Goal: Information Seeking & Learning: Learn about a topic

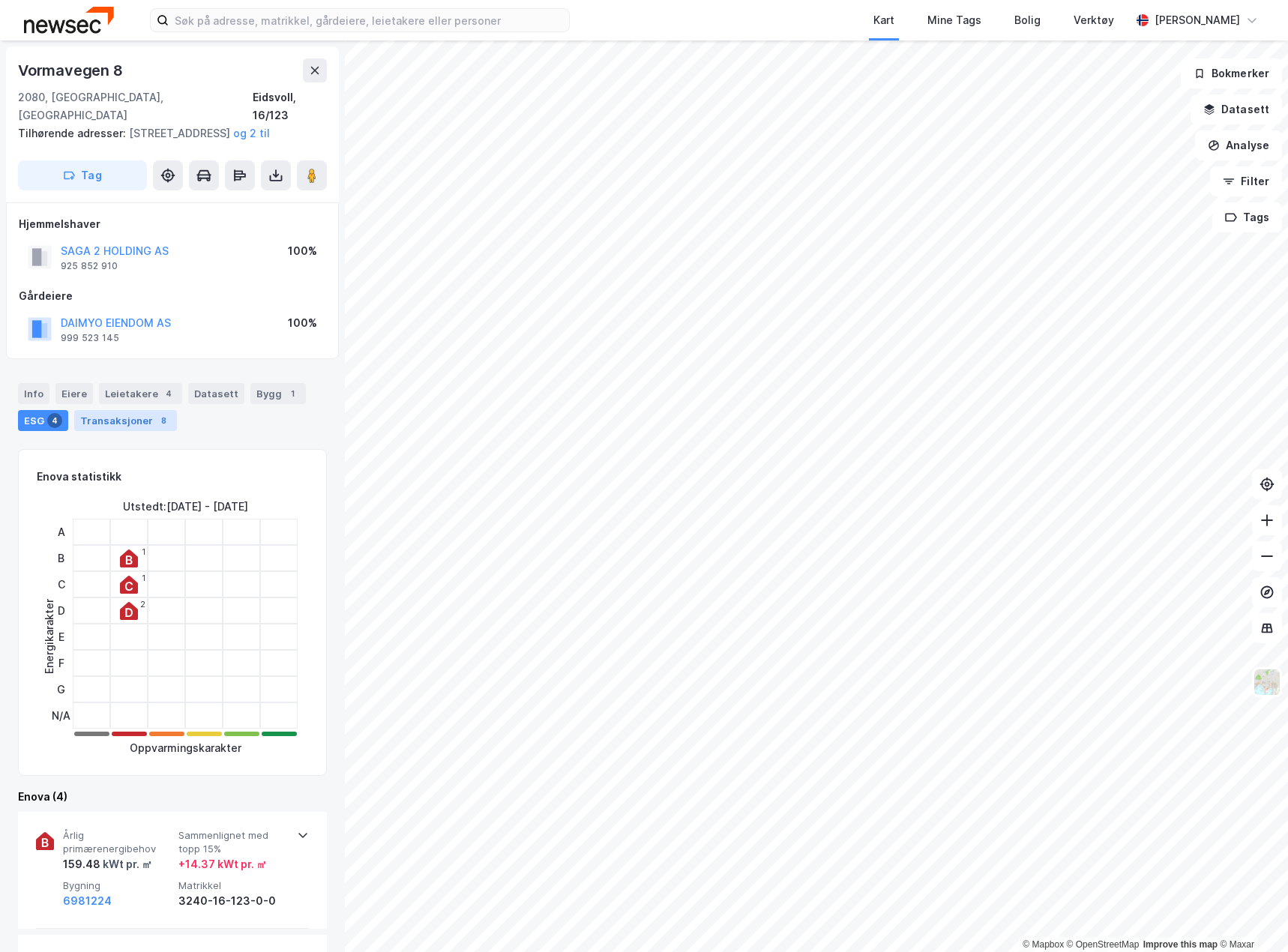
click at [118, 420] on div "Transaksjoner 8" at bounding box center [126, 420] width 103 height 21
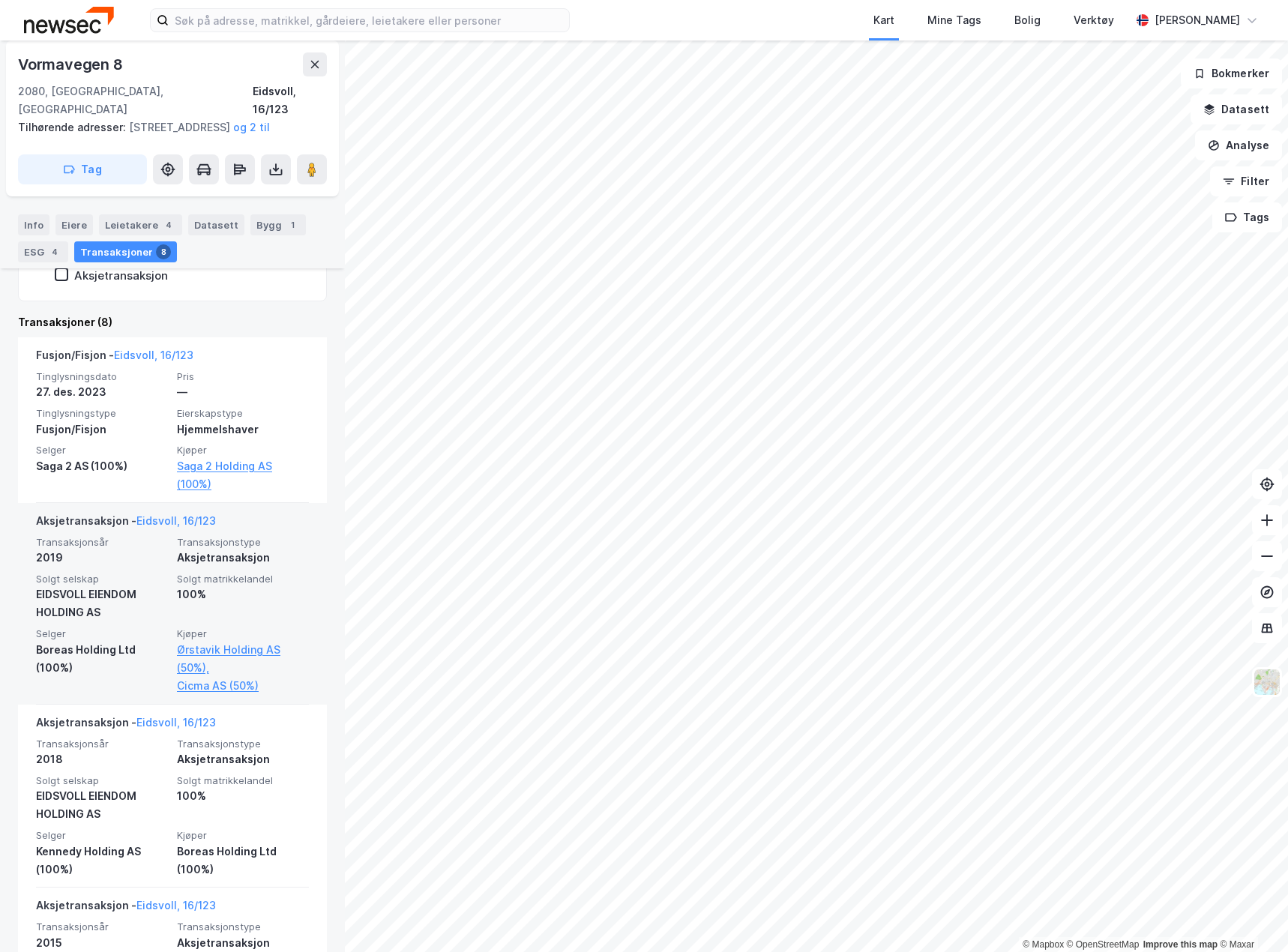
scroll to position [300, 0]
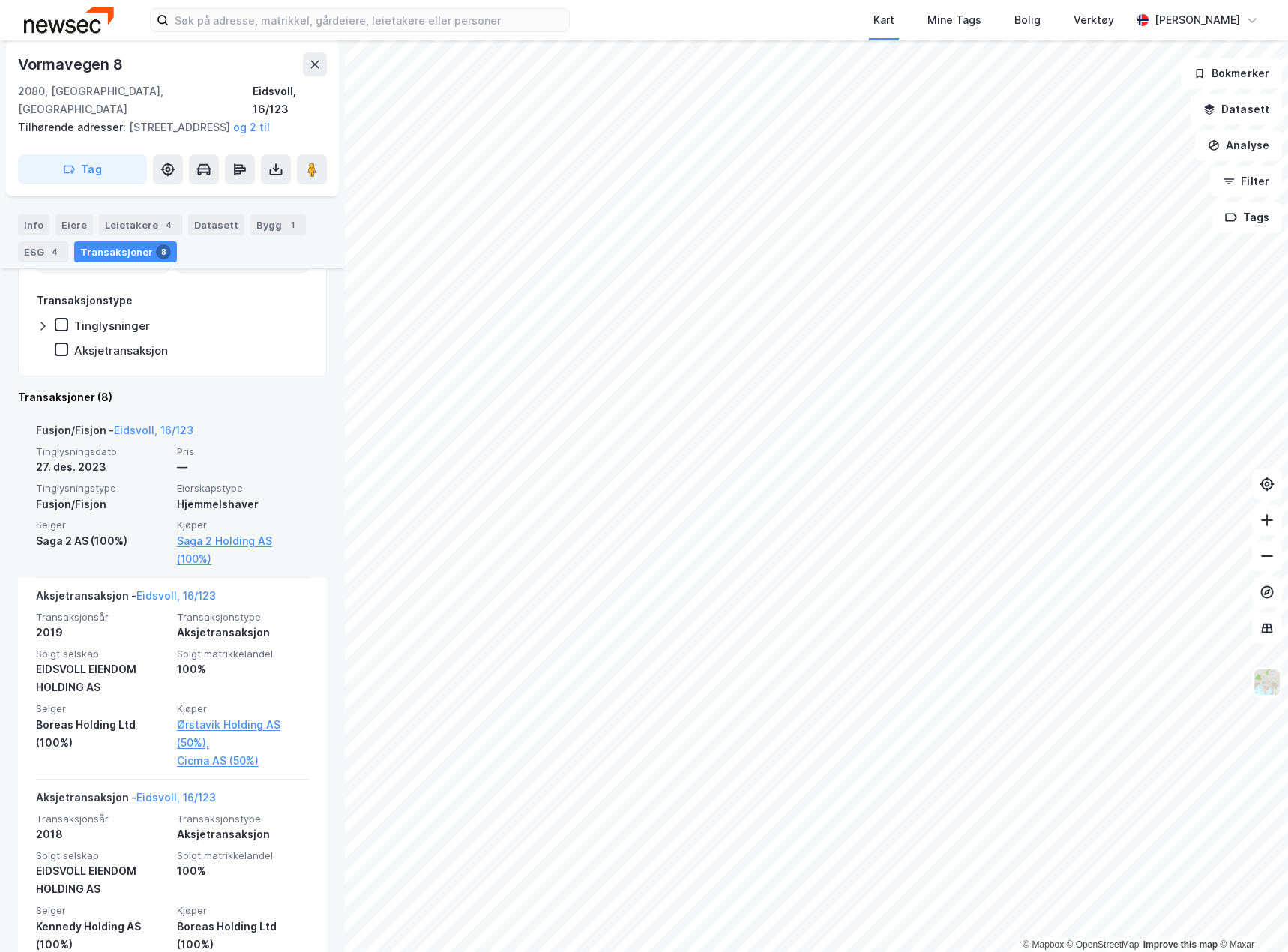
drag, startPoint x: 232, startPoint y: 530, endPoint x: 265, endPoint y: 473, distance: 65.9
click at [265, 473] on div "—" at bounding box center [243, 467] width 132 height 18
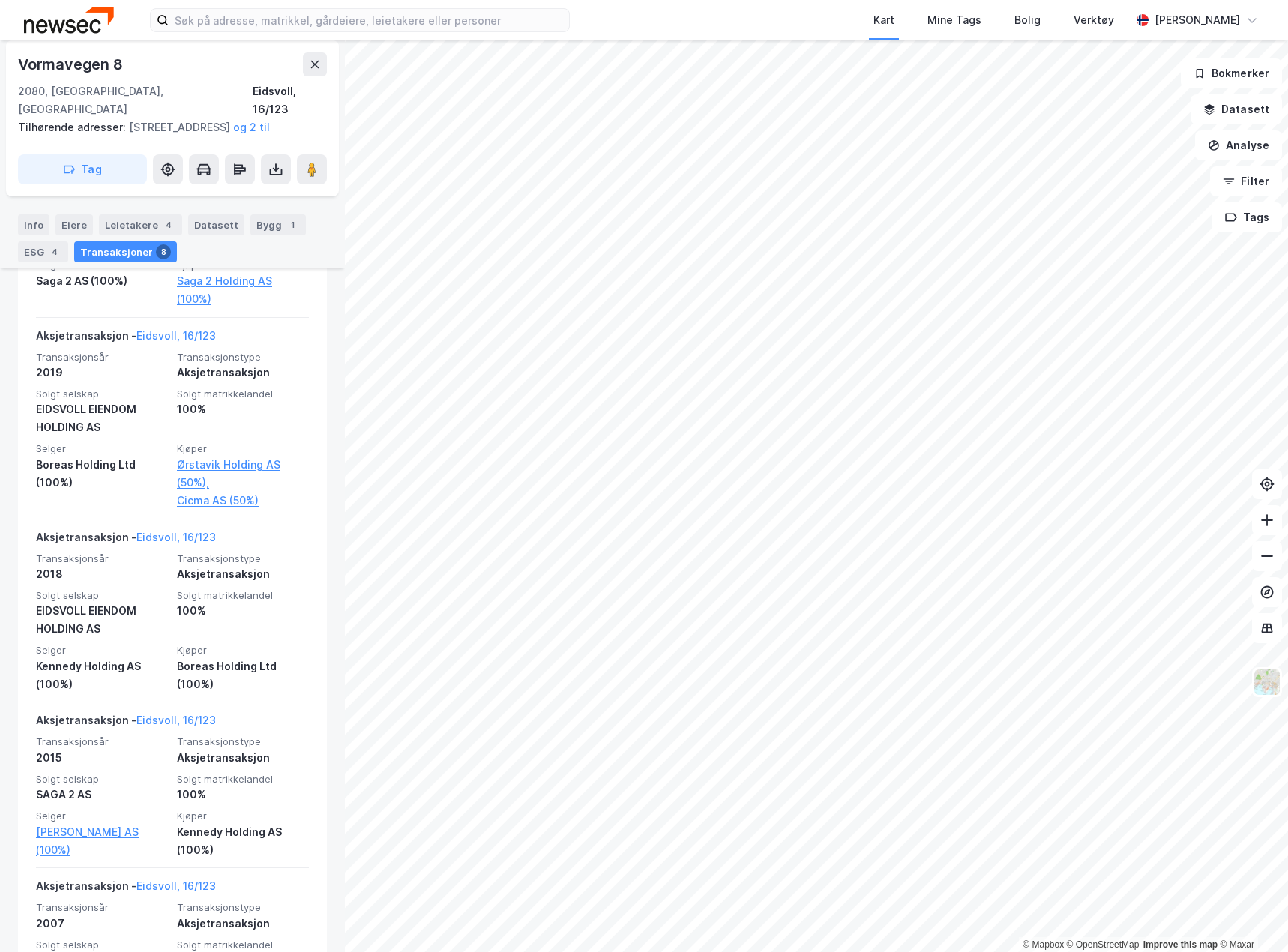
scroll to position [110, 0]
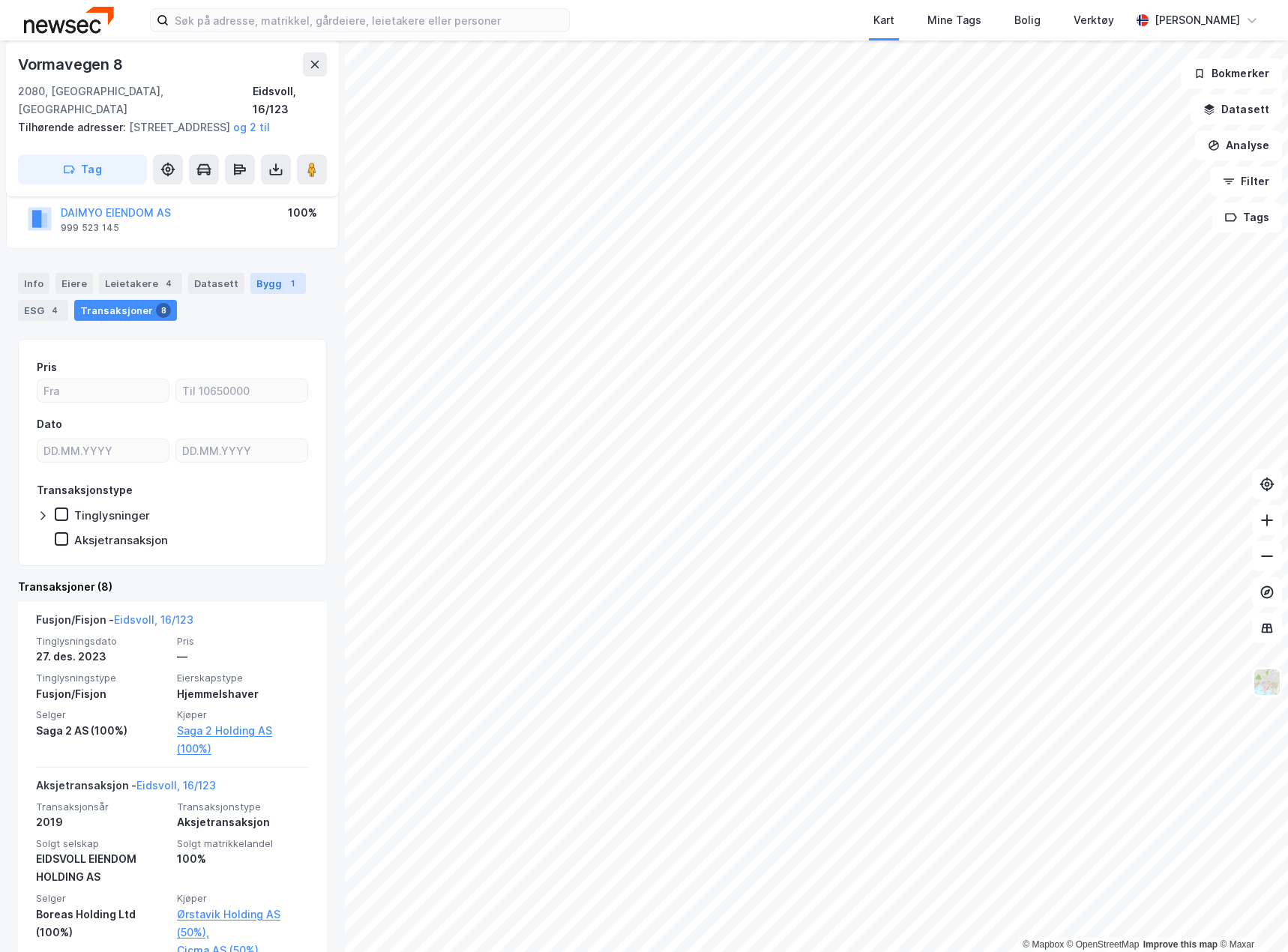
click at [287, 286] on div "1" at bounding box center [292, 284] width 15 height 15
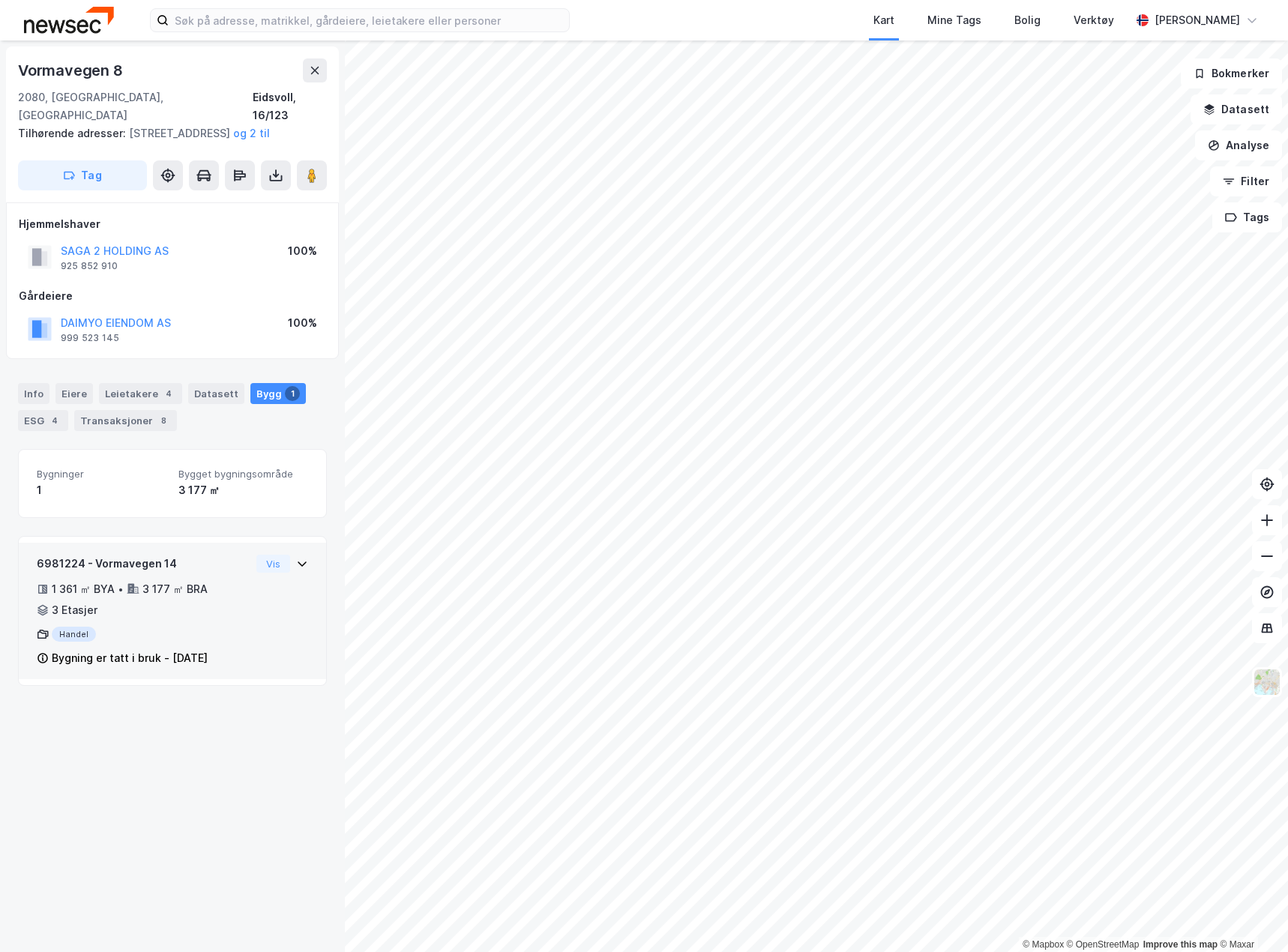
click at [221, 616] on div "1 361 ㎡ BYA • 3 177 ㎡ BRA • 3 Etasjer" at bounding box center [144, 600] width 214 height 39
